Goal: Use online tool/utility: Utilize a website feature to perform a specific function

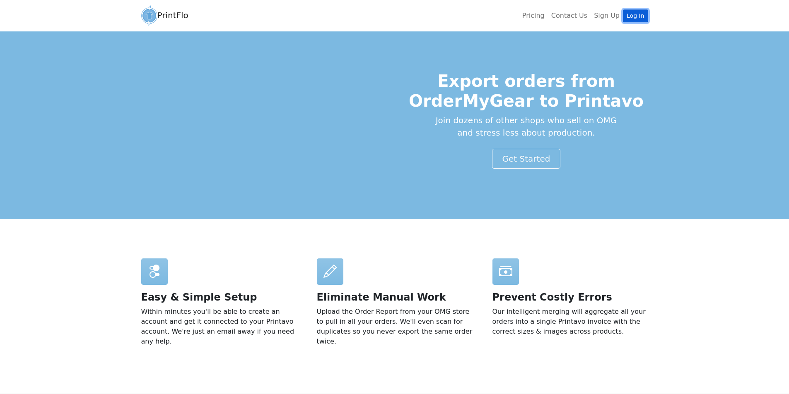
click at [635, 12] on link "Log In" at bounding box center [635, 16] width 25 height 13
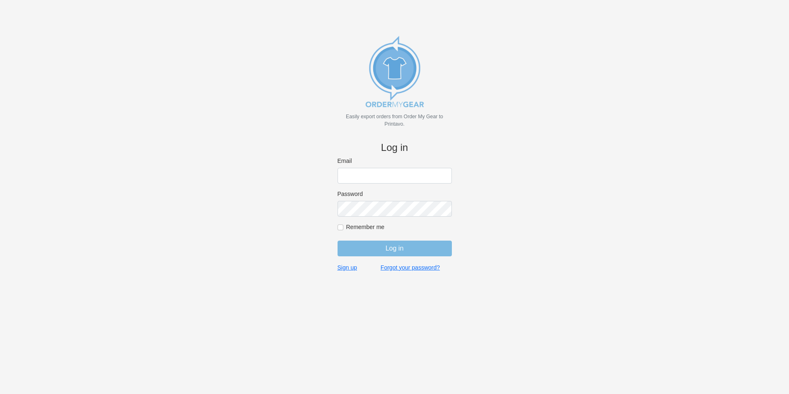
type input "jordan@jimsclothing.com"
click at [392, 249] on input "Log in" at bounding box center [394, 249] width 114 height 16
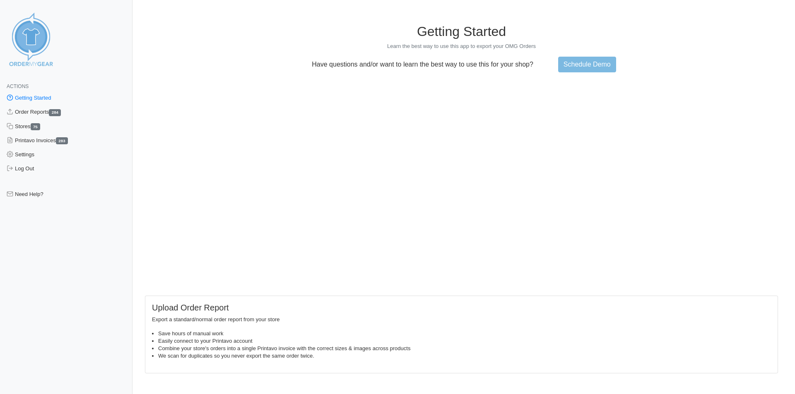
click at [41, 97] on link "Getting Started" at bounding box center [66, 98] width 132 height 14
click at [35, 112] on link "Order Reports 284" at bounding box center [66, 112] width 132 height 14
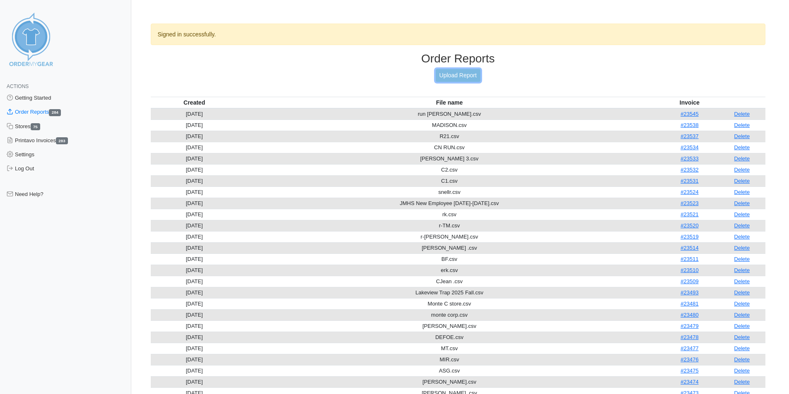
click at [462, 75] on link "Upload Report" at bounding box center [457, 75] width 45 height 13
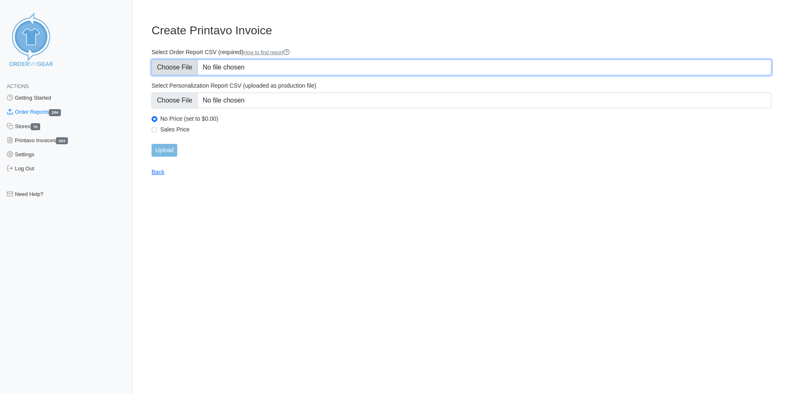
click at [265, 70] on input "Select Order Report CSV (required) How to find report" at bounding box center [461, 68] width 620 height 16
type input "C:\fakepath\mg64.csv"
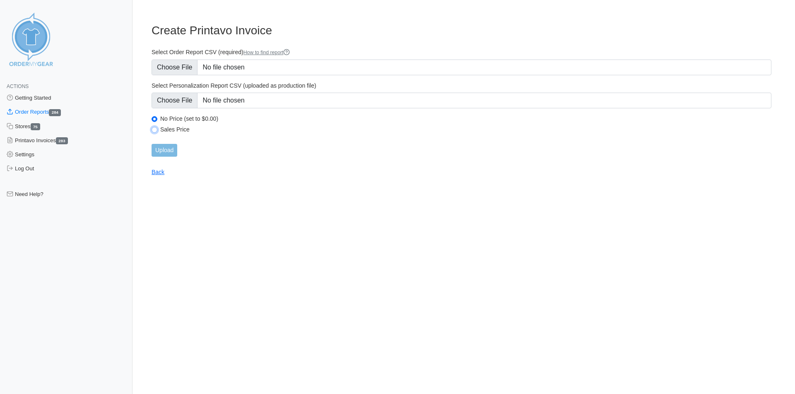
click at [154, 132] on input "Sales Price" at bounding box center [154, 130] width 6 height 6
radio input "true"
click at [167, 152] on input "Upload" at bounding box center [164, 150] width 26 height 13
